Goal: Find specific page/section: Find specific page/section

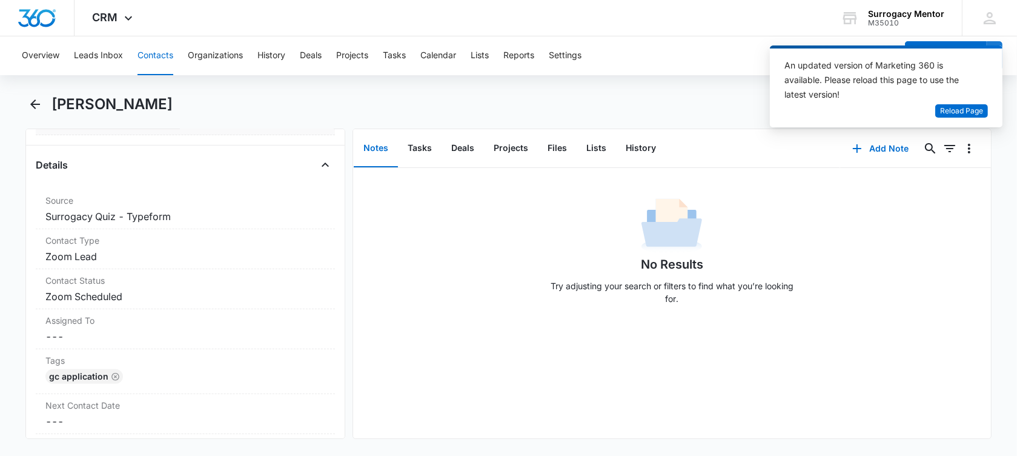
scroll to position [454, 0]
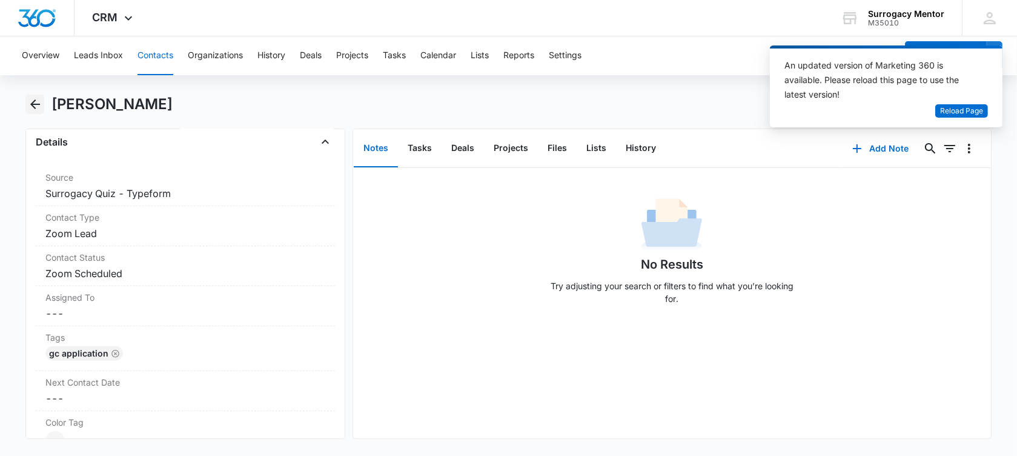
click at [40, 104] on icon "Back" at bounding box center [35, 104] width 15 height 15
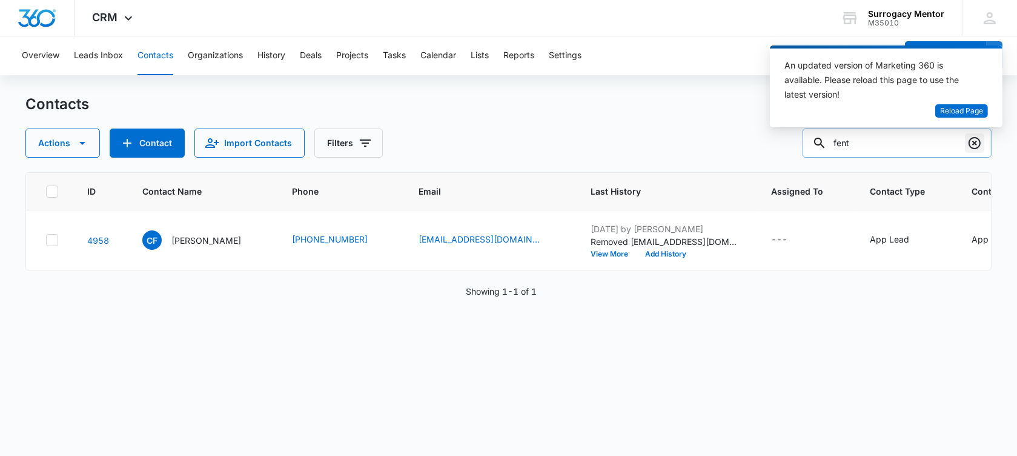
click at [969, 138] on icon "Clear" at bounding box center [975, 143] width 15 height 15
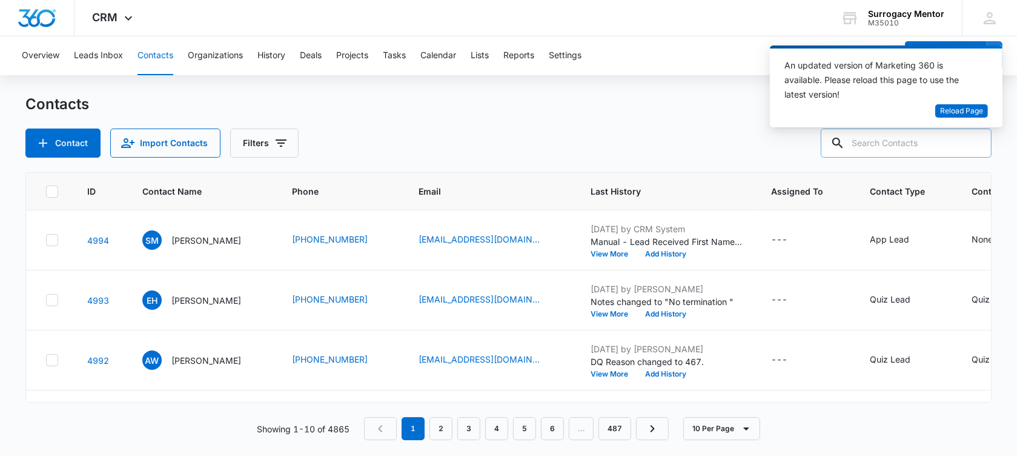
click at [873, 142] on input "text" at bounding box center [906, 142] width 171 height 29
type input "larocque"
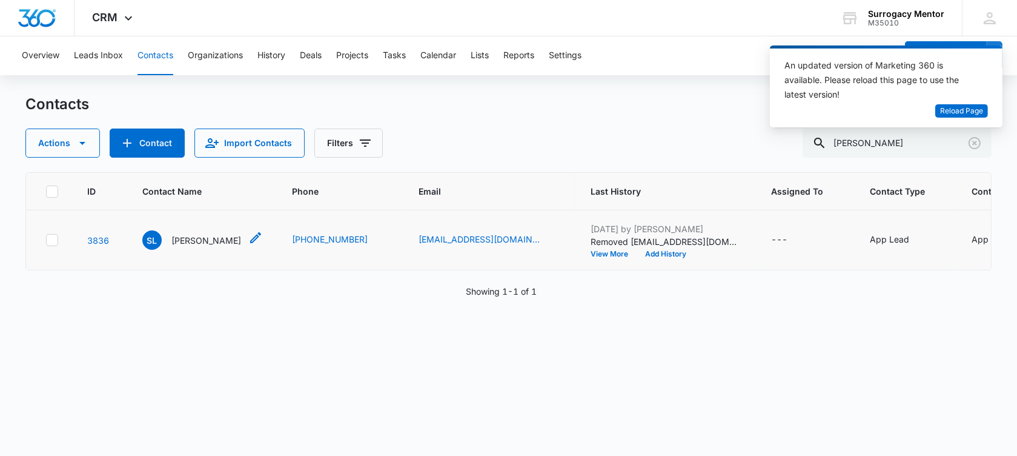
click at [208, 247] on p "[PERSON_NAME]" at bounding box center [206, 240] width 70 height 13
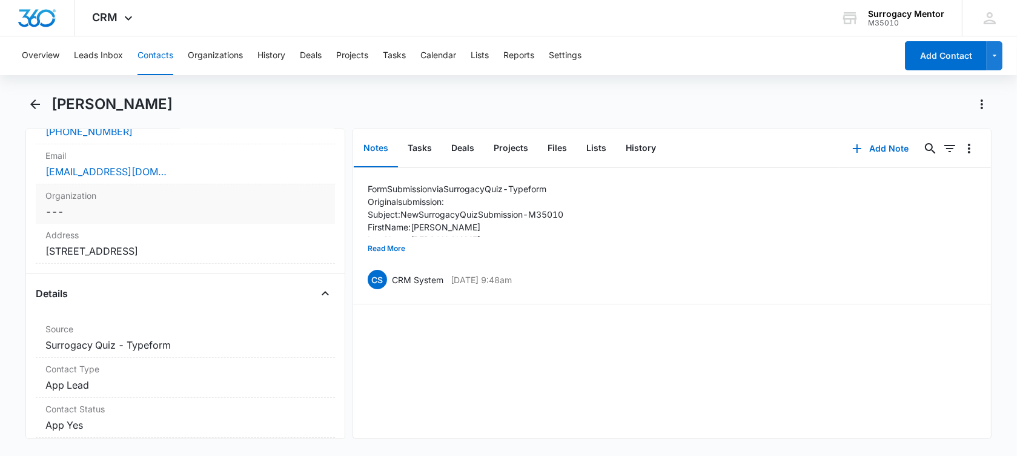
scroll to position [379, 0]
